Goal: Information Seeking & Learning: Learn about a topic

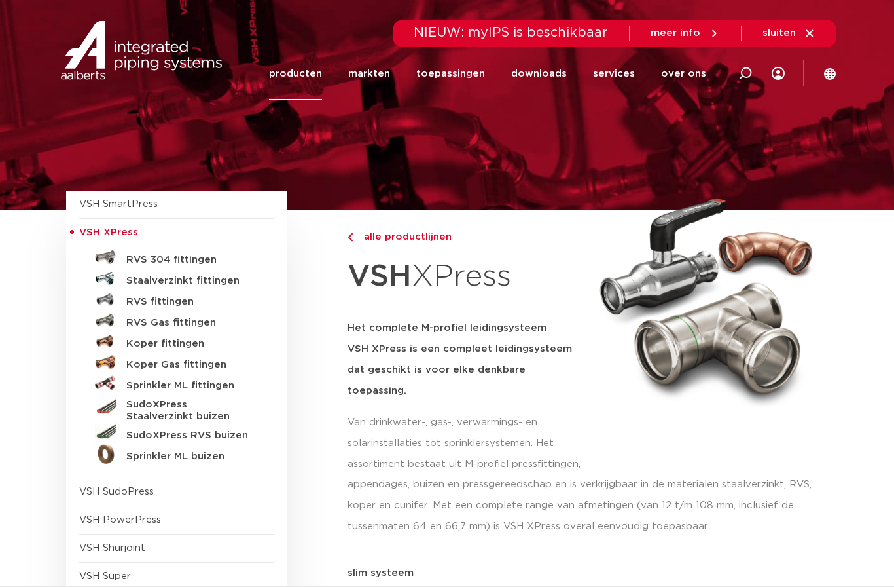
click at [177, 299] on h5 "RVS fittingen" at bounding box center [191, 302] width 130 height 12
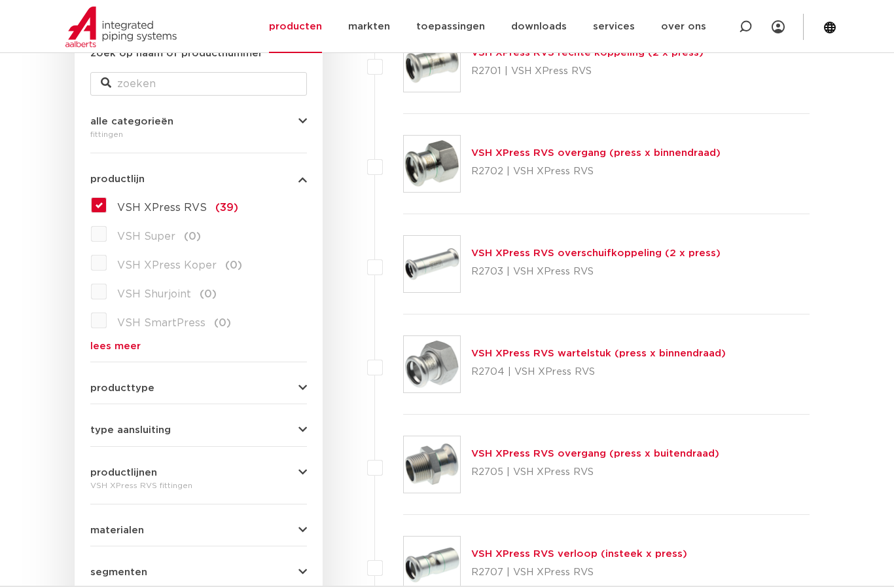
scroll to position [270, 0]
click at [177, 429] on button "type aansluiting" at bounding box center [198, 429] width 217 height 10
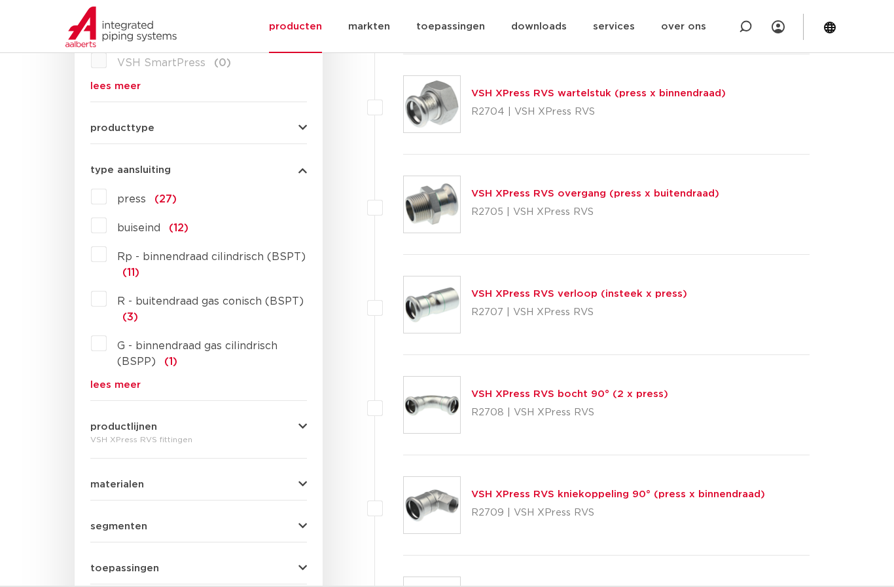
scroll to position [557, 0]
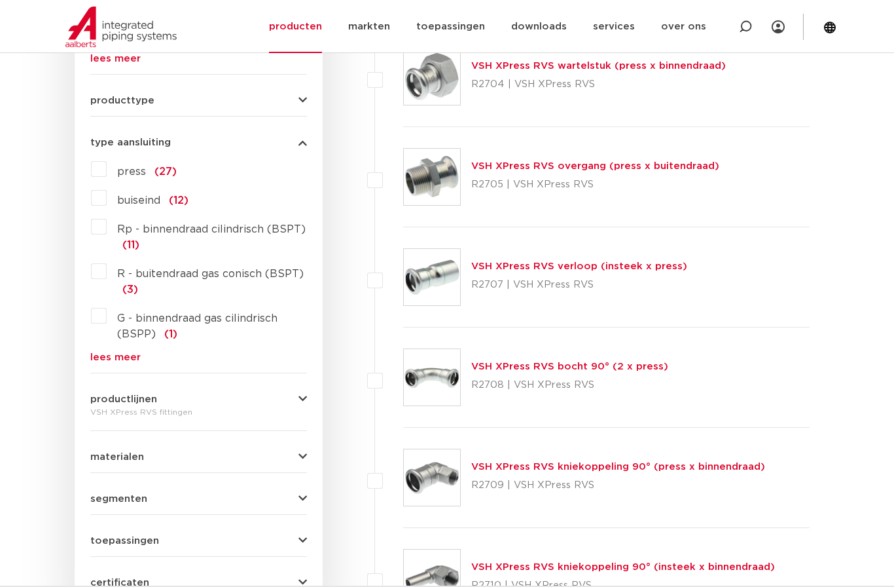
click at [217, 456] on button "materialen" at bounding box center [198, 457] width 217 height 10
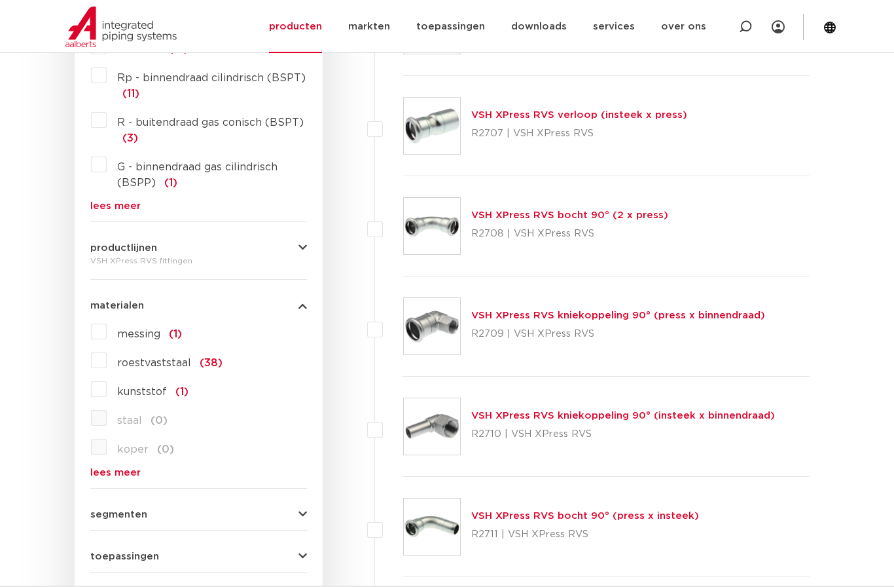
click at [263, 253] on button "productlijnen" at bounding box center [198, 248] width 217 height 10
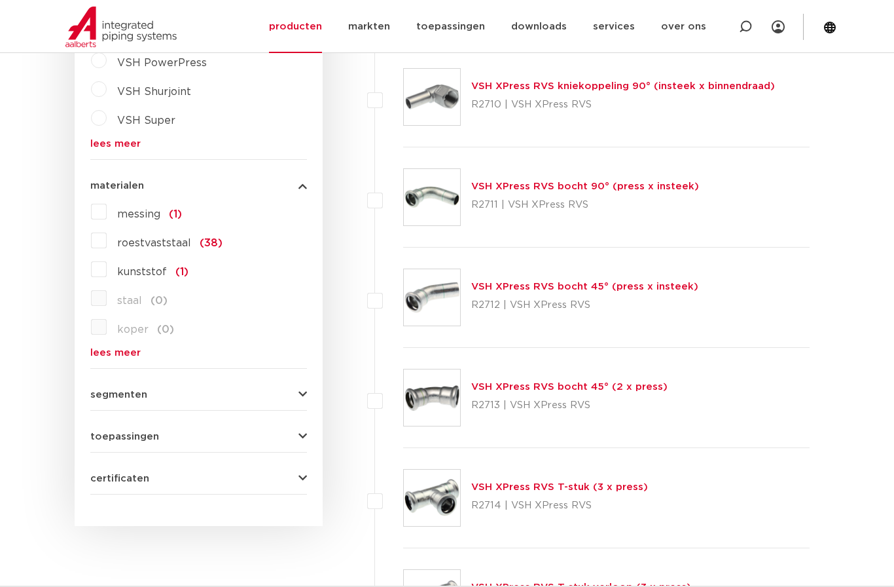
scroll to position [1025, 0]
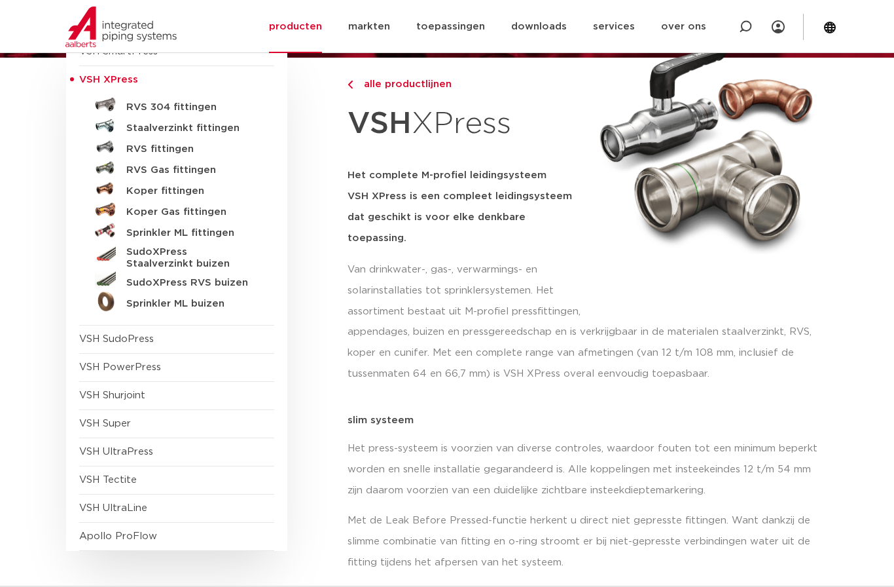
scroll to position [155, 0]
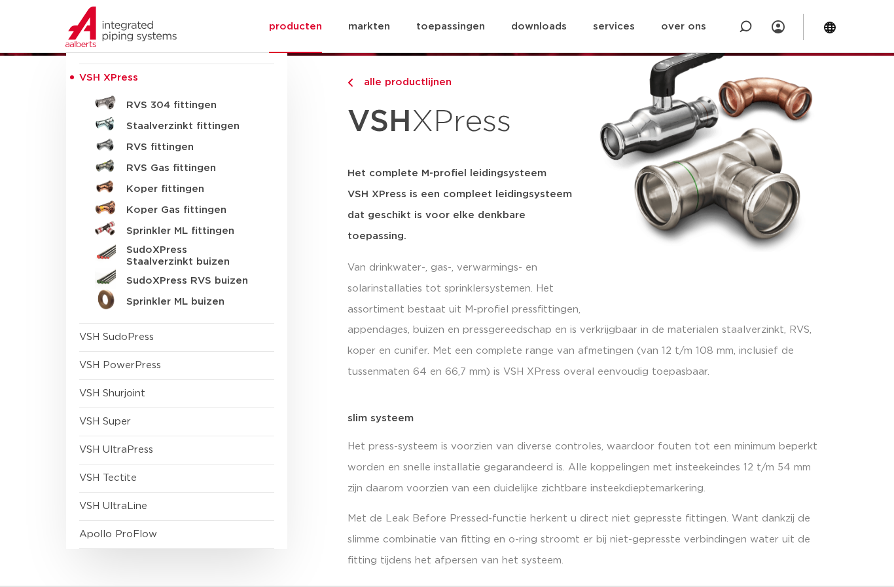
click at [180, 141] on h5 "RVS fittingen" at bounding box center [191, 147] width 130 height 12
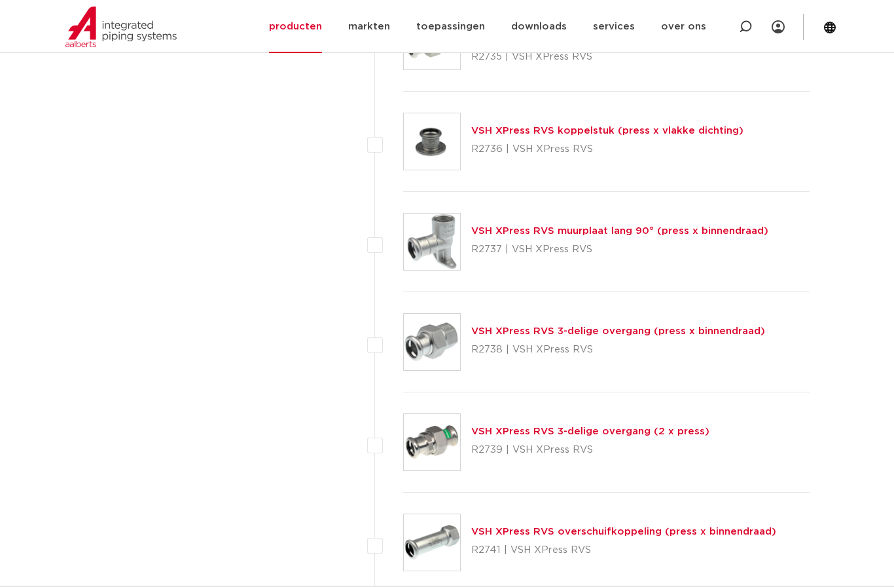
scroll to position [2827, 0]
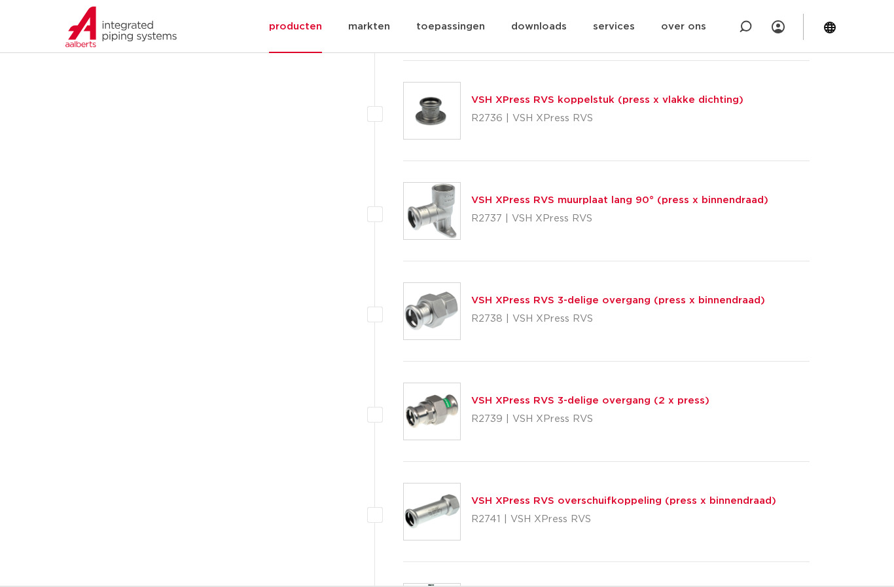
click at [656, 303] on link "VSH XPress RVS 3-delige overgang (press x binnendraad)" at bounding box center [618, 300] width 294 height 10
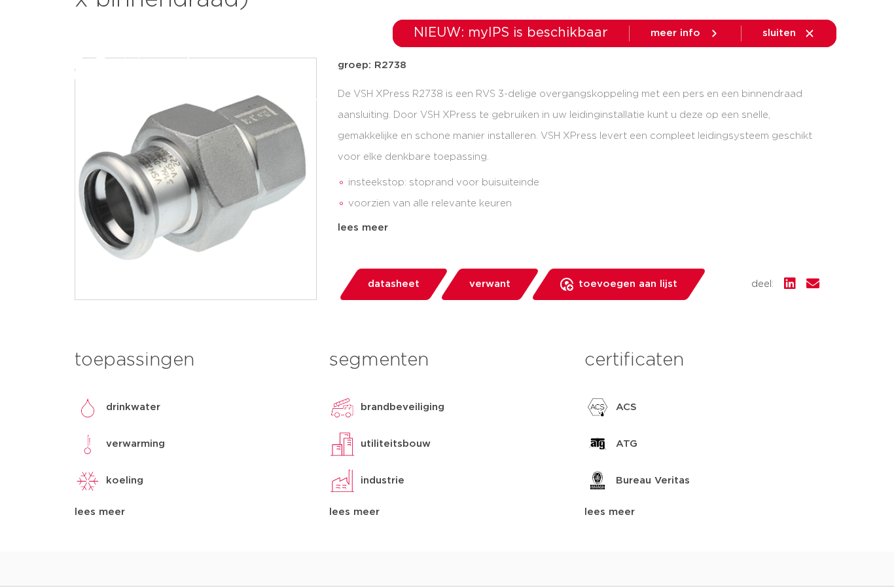
scroll to position [772, 0]
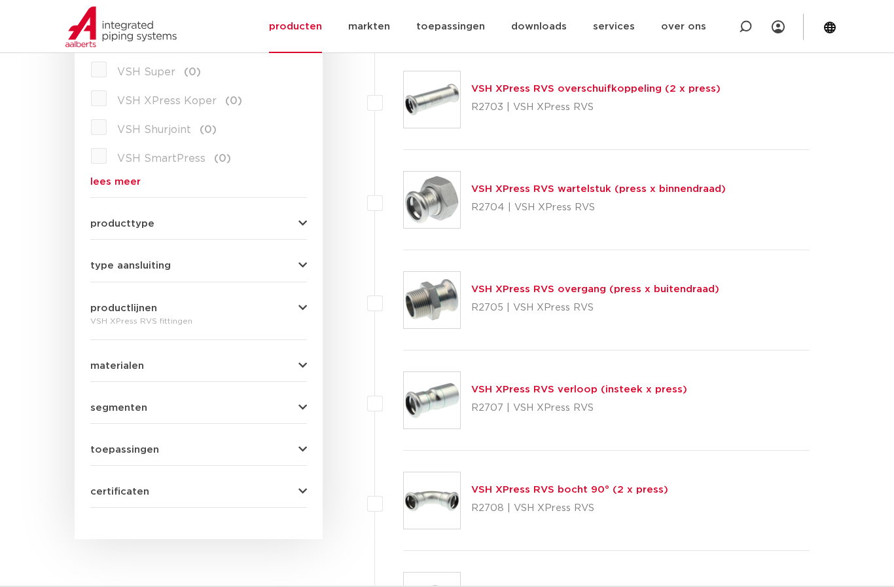
scroll to position [196, 0]
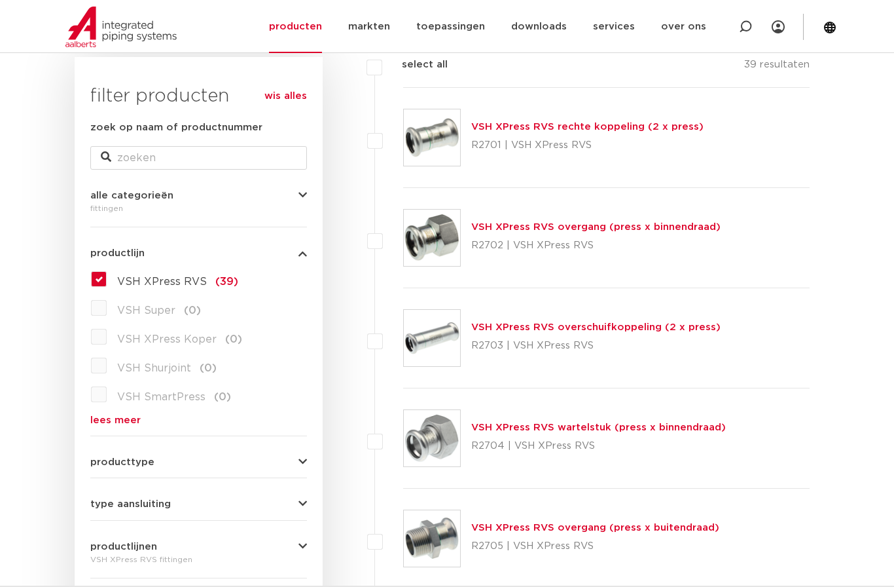
click at [686, 216] on div "VSH XPress RVS overgang (press x binnendraad) R2702 | VSH XPress RVS" at bounding box center [606, 238] width 407 height 100
click at [670, 229] on link "VSH XPress RVS overgang (press x binnendraad)" at bounding box center [595, 227] width 249 height 10
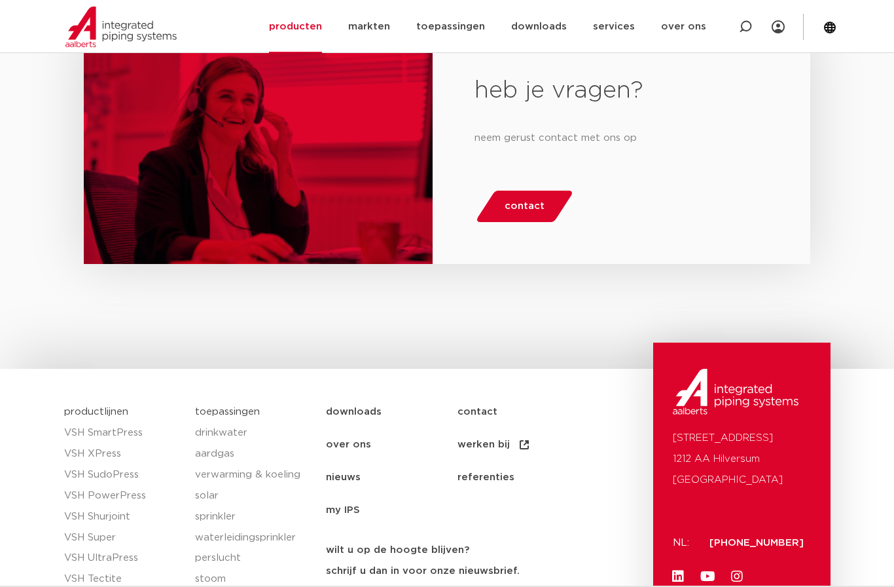
scroll to position [1734, 0]
